Goal: Task Accomplishment & Management: Manage account settings

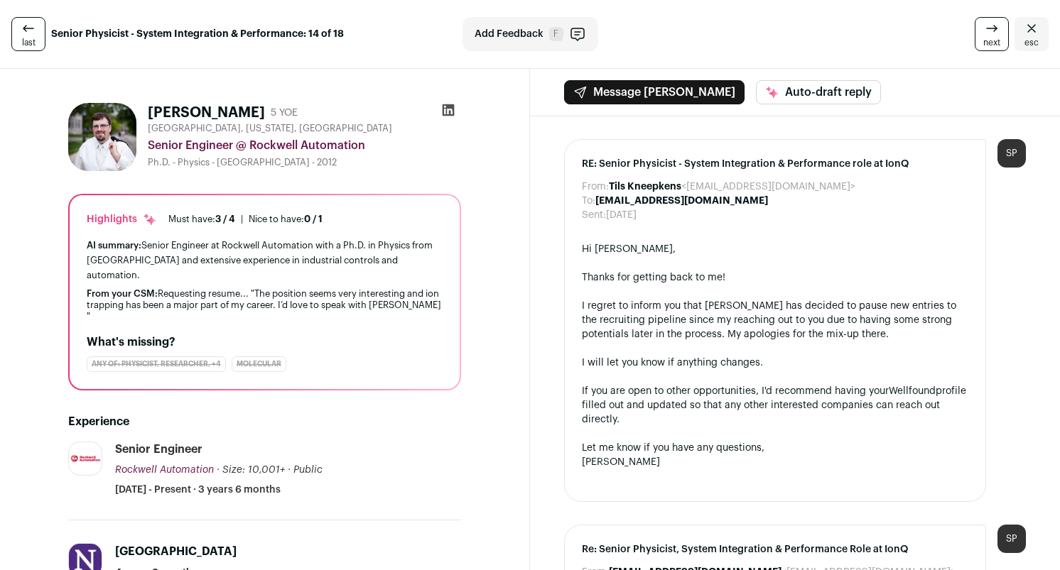
click at [1033, 26] on icon "Close" at bounding box center [1031, 28] width 9 height 8
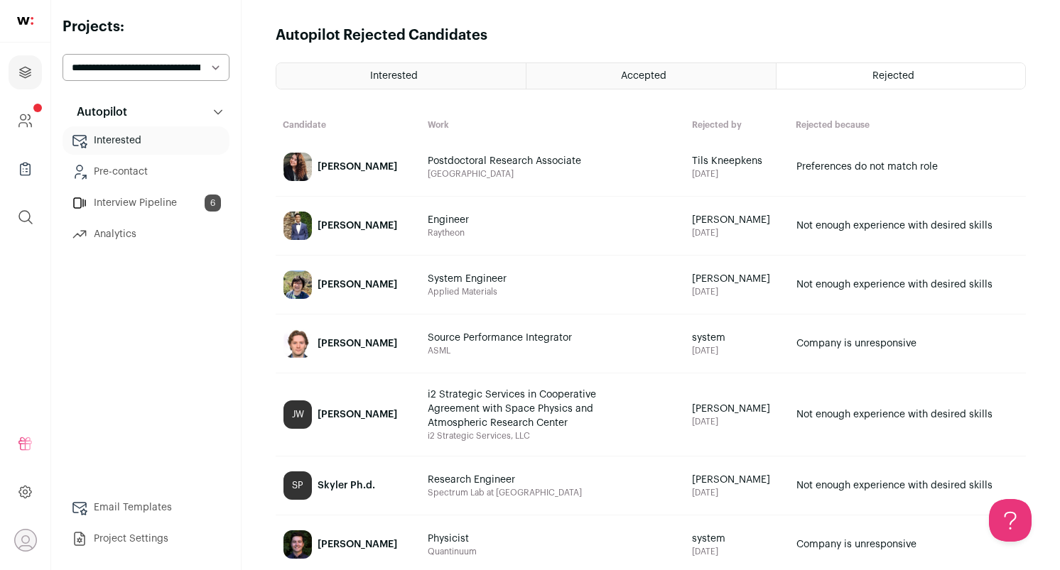
click at [438, 79] on div "Interested" at bounding box center [400, 76] width 249 height 26
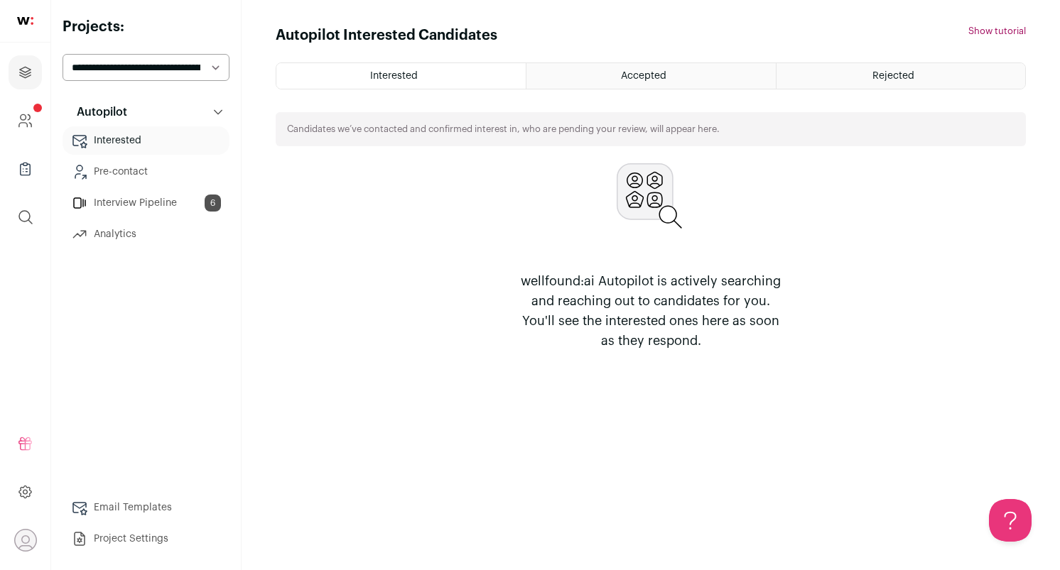
click at [904, 67] on div "Rejected" at bounding box center [900, 76] width 249 height 26
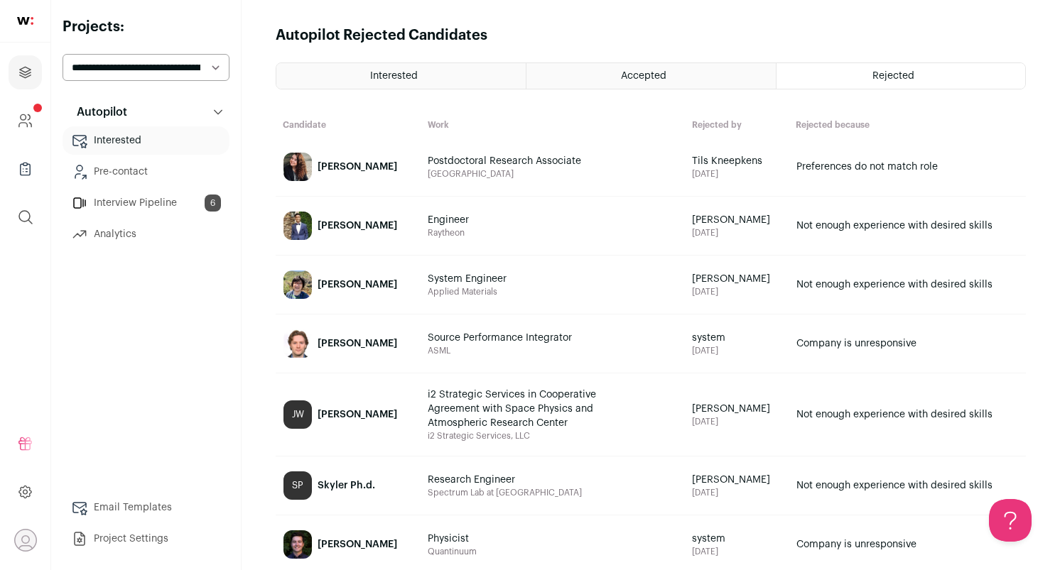
click at [686, 82] on div "Accepted" at bounding box center [650, 76] width 249 height 26
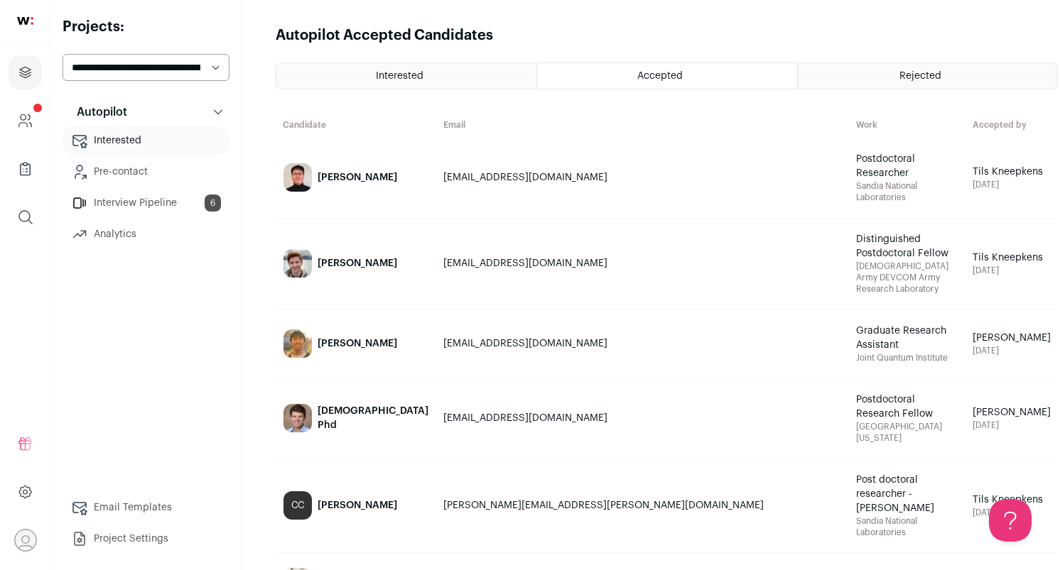
click at [423, 310] on link "Anton Than" at bounding box center [355, 343] width 159 height 67
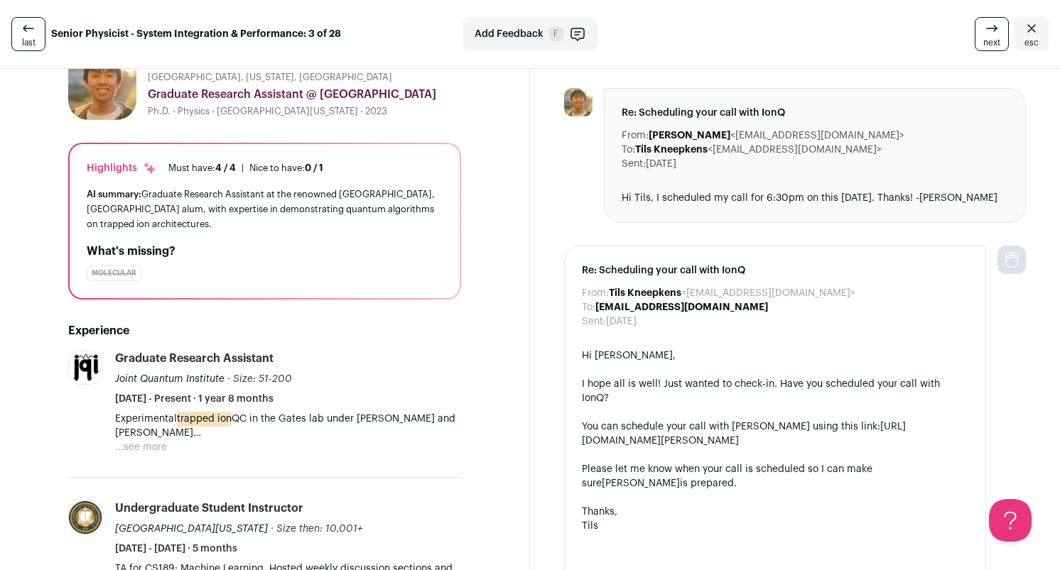
scroll to position [51, 0]
